Goal: Task Accomplishment & Management: Use online tool/utility

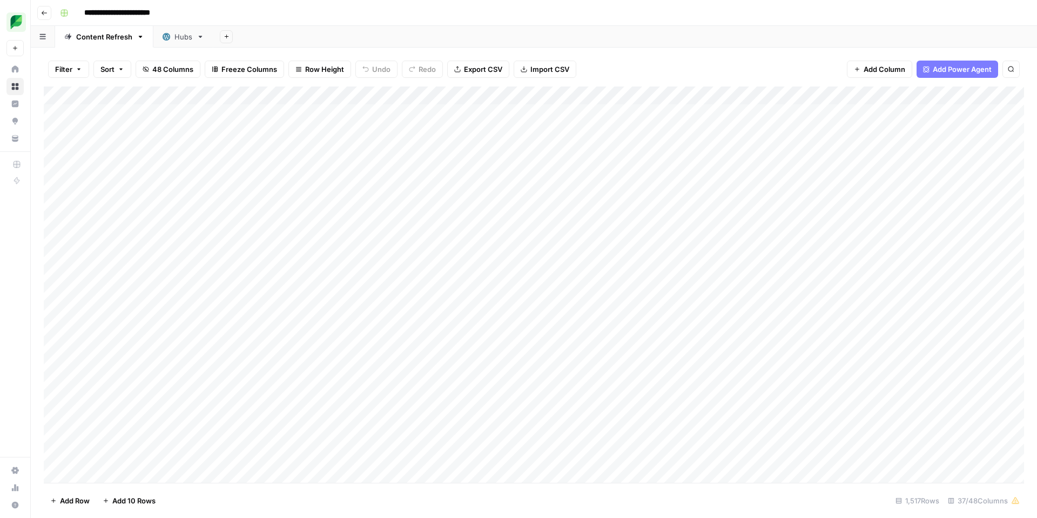
click at [696, 101] on div "Add Column" at bounding box center [534, 284] width 981 height 396
click at [655, 168] on span "Sort Ascending" at bounding box center [667, 171] width 95 height 11
click at [718, 177] on div "Add Column" at bounding box center [534, 285] width 981 height 395
click at [1021, 456] on icon "close" at bounding box center [1021, 456] width 5 height 5
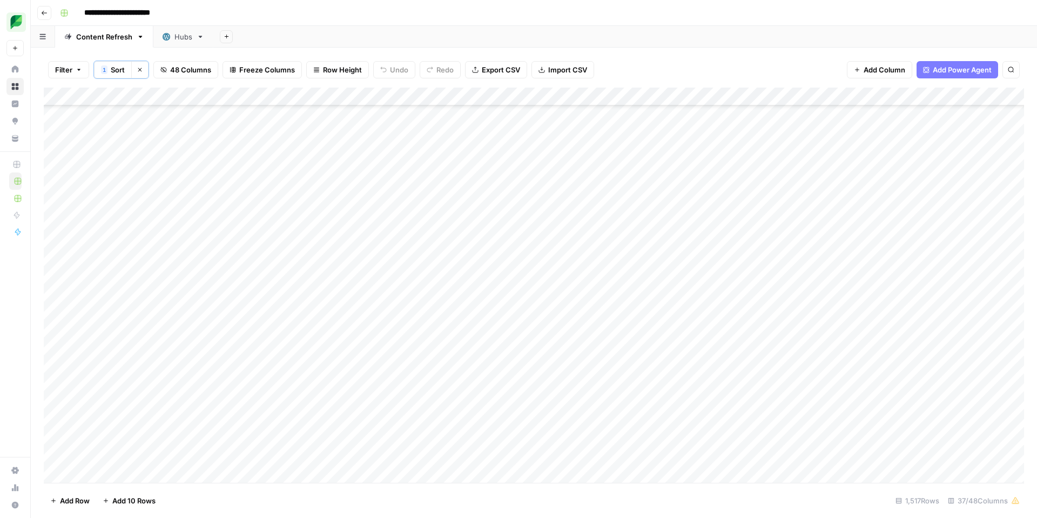
scroll to position [13663, 1]
click at [876, 178] on div "Add Column" at bounding box center [534, 285] width 981 height 395
click at [778, 171] on div "Add Column" at bounding box center [534, 285] width 981 height 395
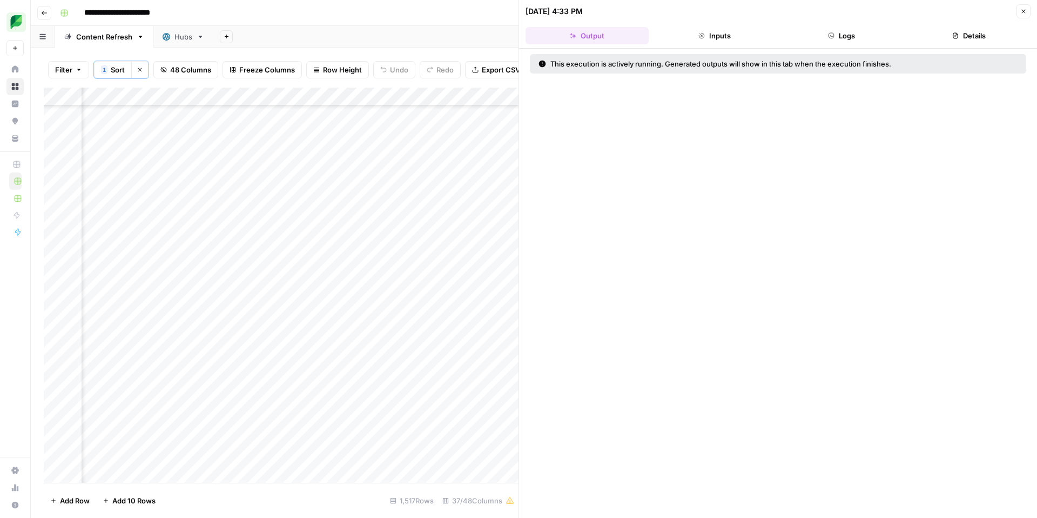
click at [1026, 13] on icon "button" at bounding box center [1024, 11] width 6 height 6
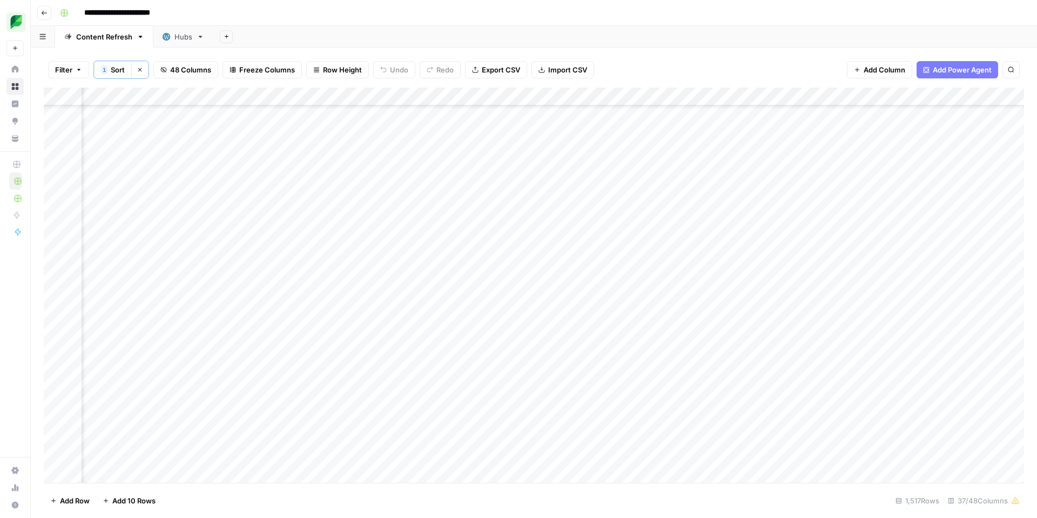
click at [869, 176] on div "Add Column" at bounding box center [534, 285] width 981 height 395
click at [809, 178] on div "Add Column" at bounding box center [534, 285] width 981 height 395
click at [810, 176] on div "Add Column" at bounding box center [534, 285] width 981 height 395
click at [759, 280] on button "Listicle" at bounding box center [765, 275] width 32 height 13
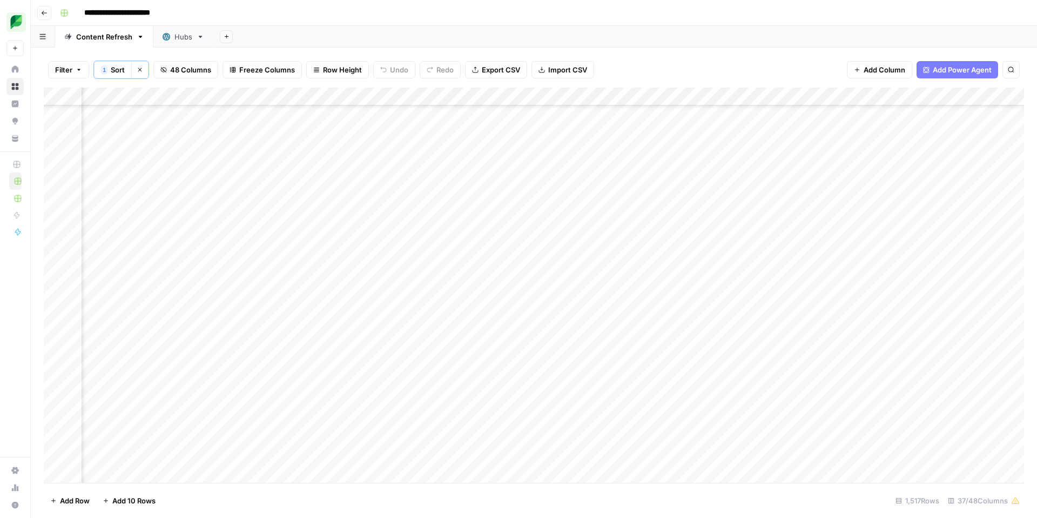
click at [876, 174] on div "Add Column" at bounding box center [534, 285] width 981 height 395
click at [955, 190] on div "Add Column" at bounding box center [534, 285] width 981 height 395
click at [625, 173] on div "Add Column" at bounding box center [534, 285] width 981 height 395
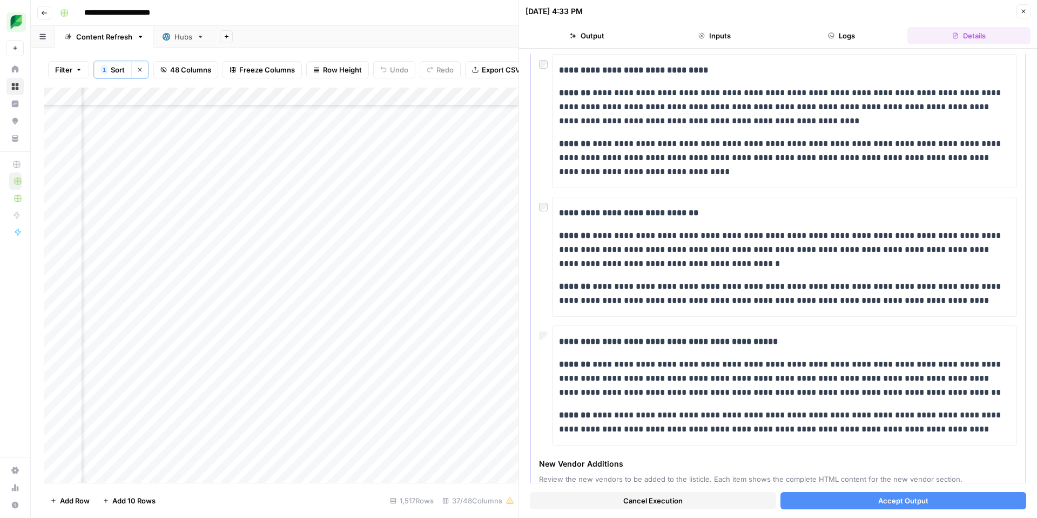
scroll to position [140, 0]
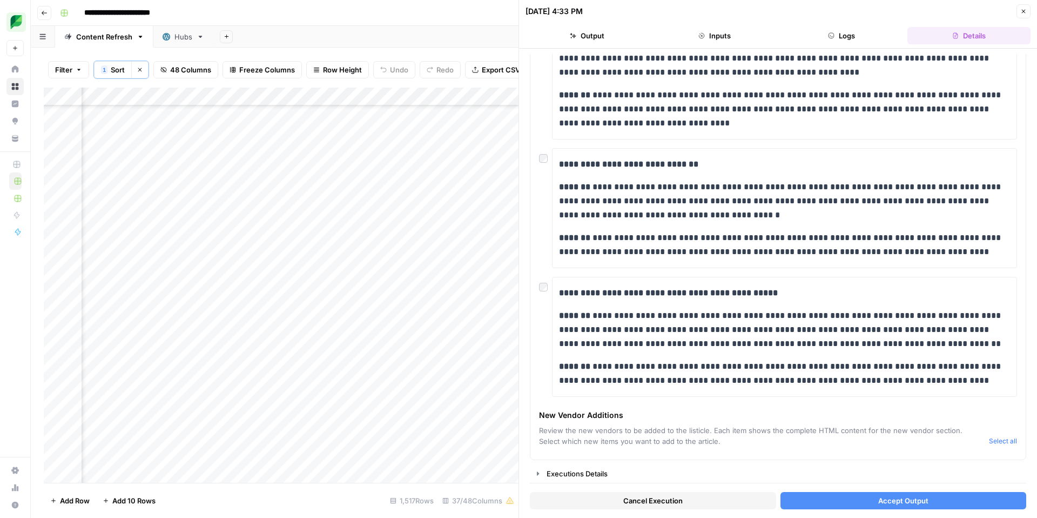
click at [878, 500] on button "Accept Output" at bounding box center [904, 500] width 246 height 17
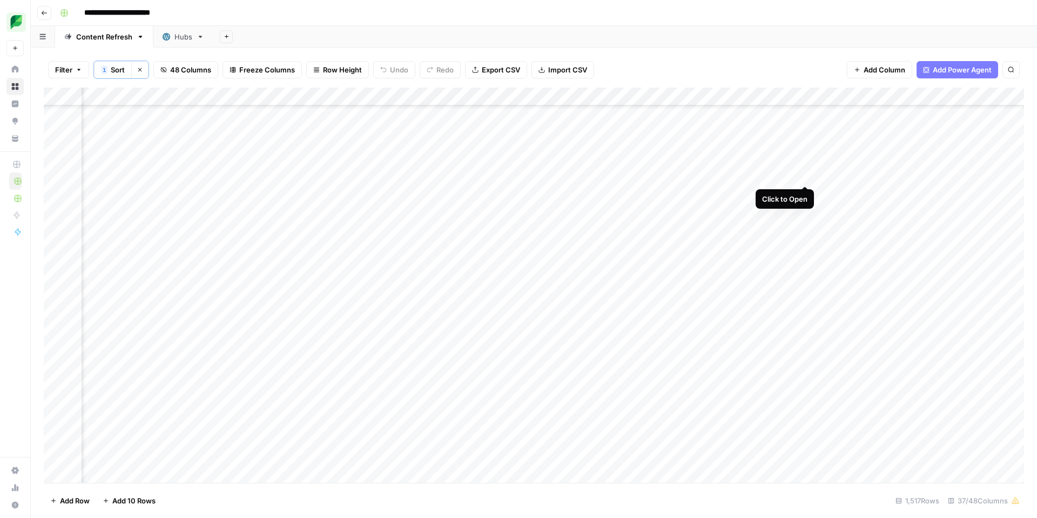
click at [804, 174] on div "Add Column" at bounding box center [534, 285] width 981 height 395
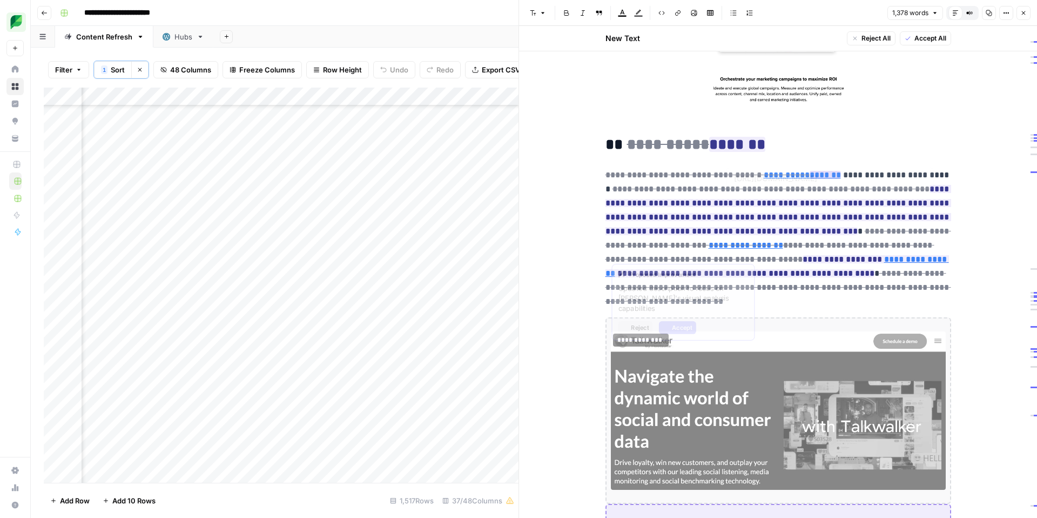
type input "[URL][DOMAIN_NAME]"
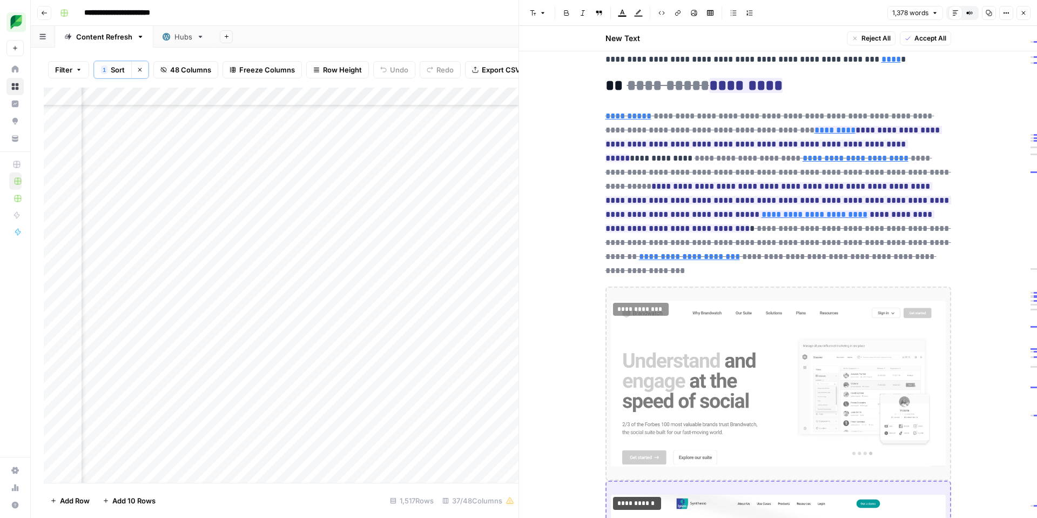
scroll to position [1172, 0]
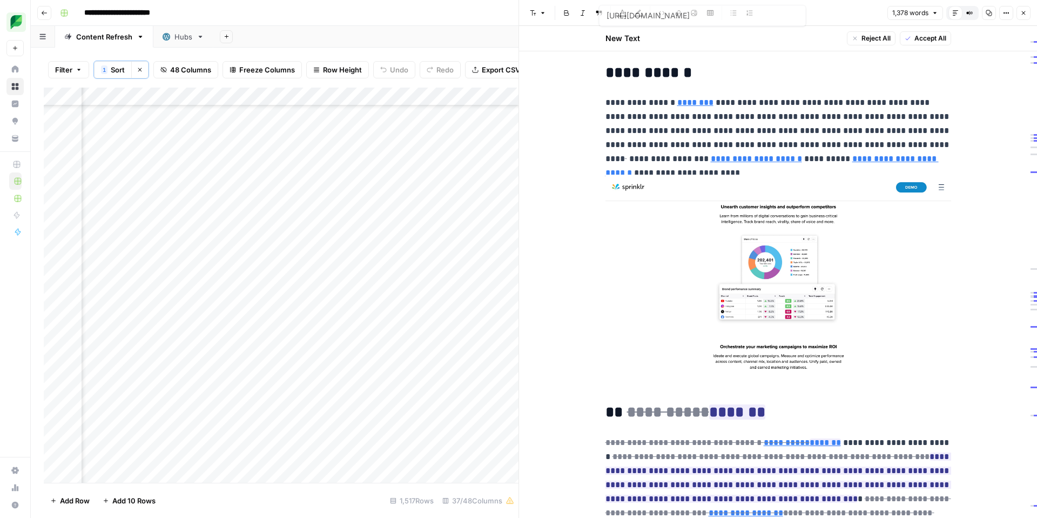
type input "[URL][DOMAIN_NAME]"
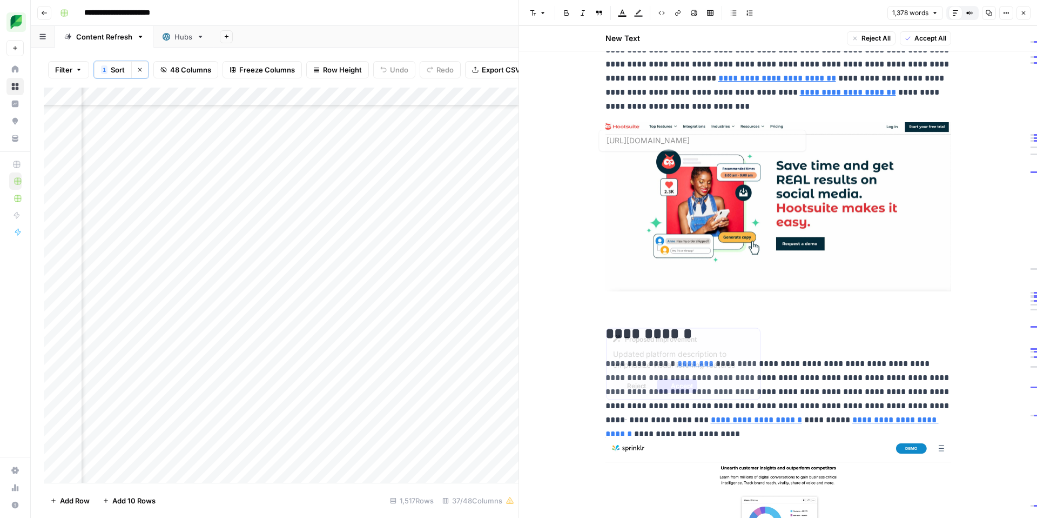
type input "[URL][DOMAIN_NAME]"
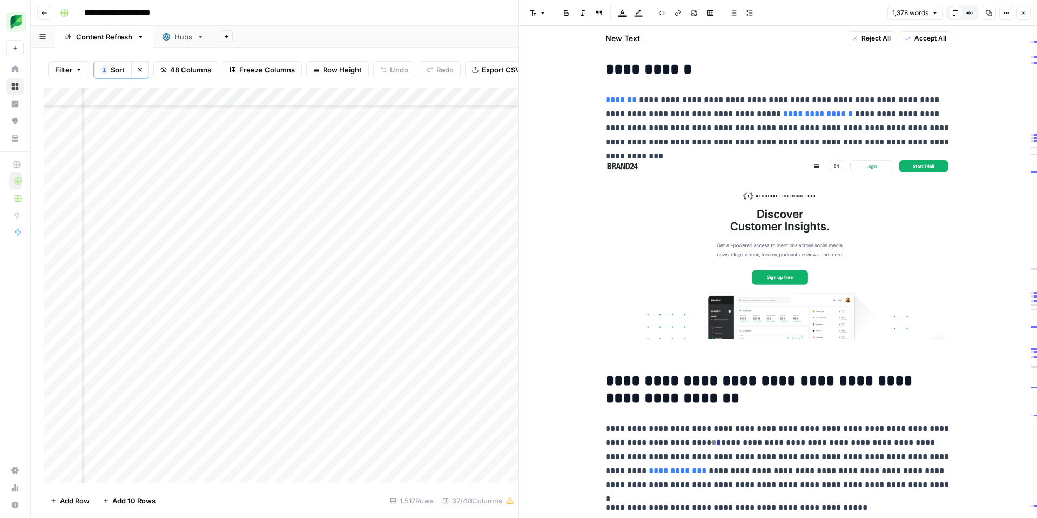
scroll to position [4942, 0]
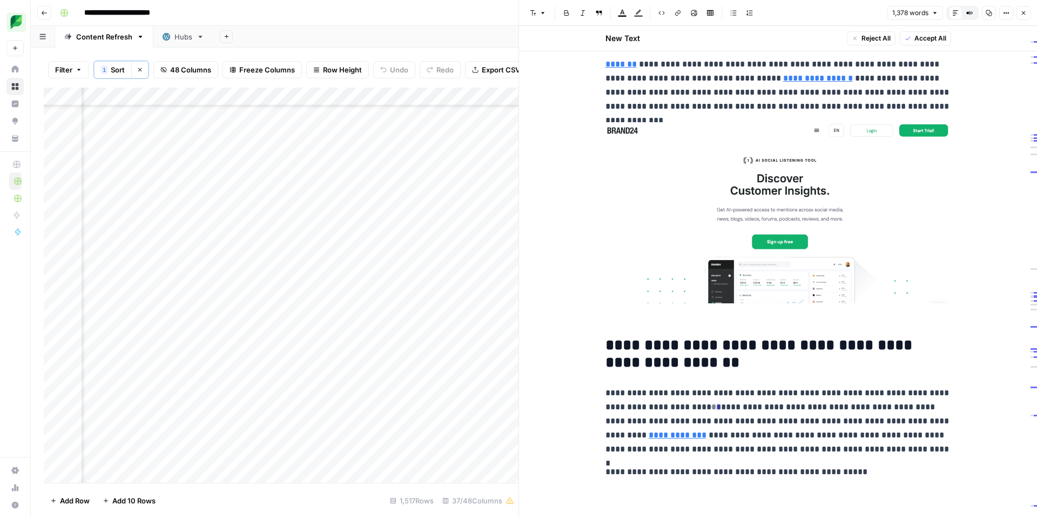
click at [926, 41] on span "Accept All" at bounding box center [931, 39] width 32 height 10
click at [1025, 14] on icon "button" at bounding box center [1024, 13] width 6 height 6
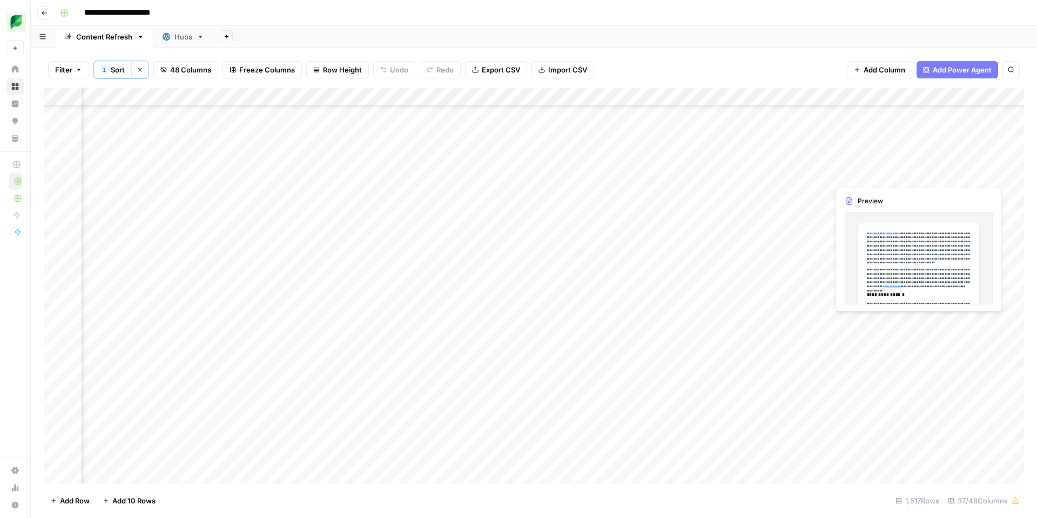
click at [883, 175] on div "Add Column" at bounding box center [534, 285] width 981 height 395
click at [782, 173] on div "Add Column" at bounding box center [534, 285] width 981 height 395
